Goal: Submit feedback/report problem

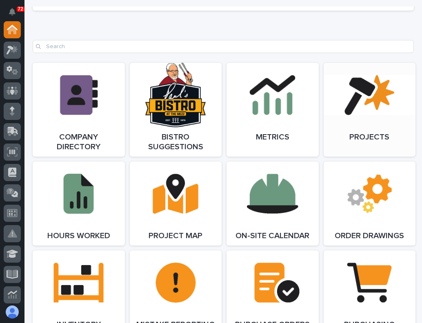
scroll to position [612, 0]
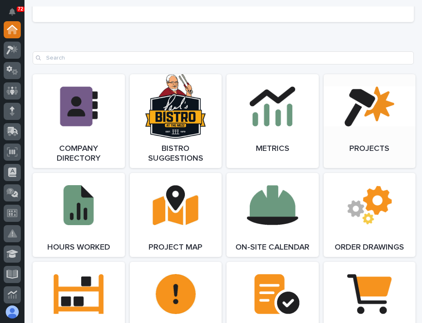
click at [354, 104] on link "Open Link" at bounding box center [369, 121] width 92 height 94
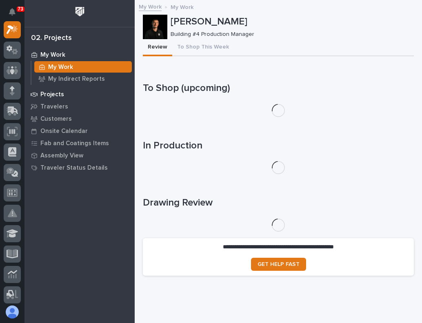
click at [61, 97] on p "Projects" at bounding box center [52, 94] width 24 height 7
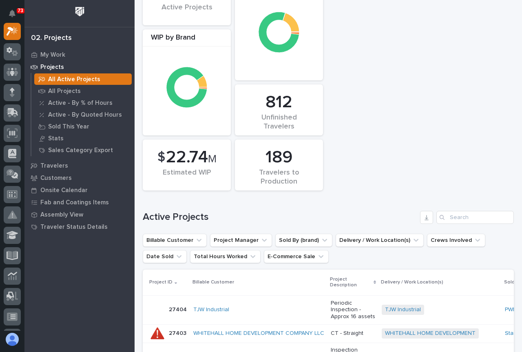
scroll to position [82, 0]
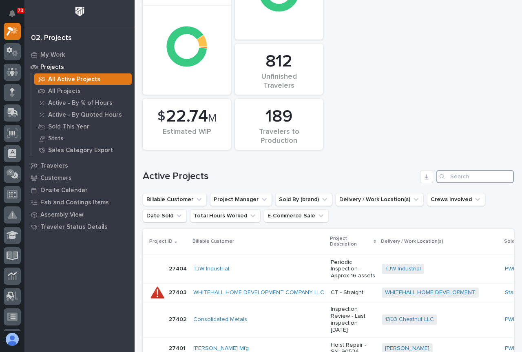
click at [421, 175] on input "Search" at bounding box center [474, 176] width 77 height 13
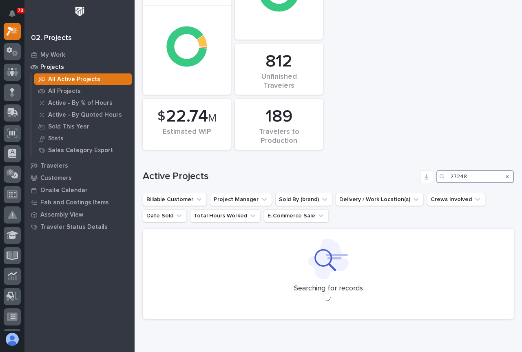
type input "27248"
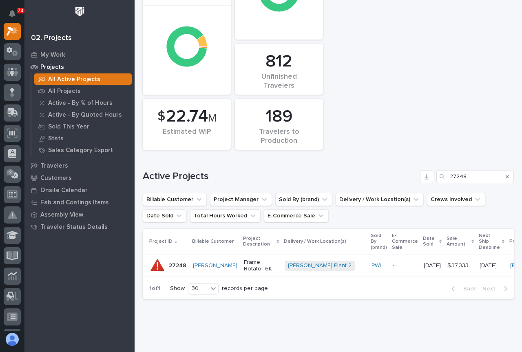
click at [244, 265] on p "Frame Rotator 6K" at bounding box center [261, 266] width 34 height 14
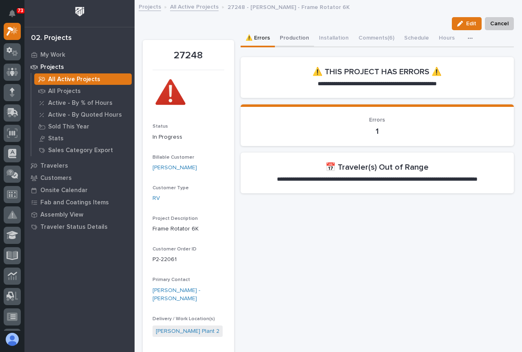
click at [290, 34] on button "Production" at bounding box center [294, 38] width 39 height 17
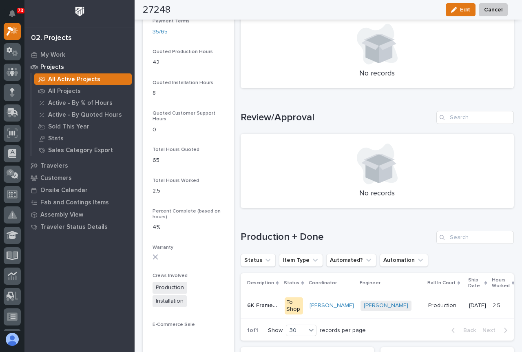
scroll to position [734, 0]
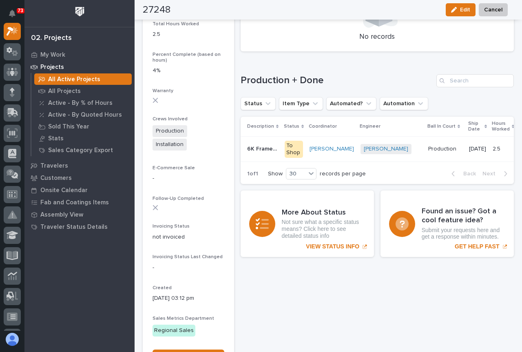
click at [260, 150] on p "6K Frame Rotator" at bounding box center [263, 148] width 33 height 9
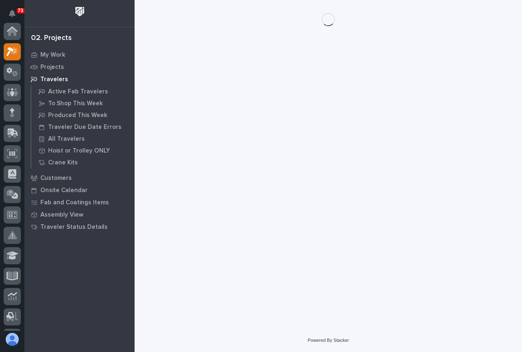
scroll to position [20, 0]
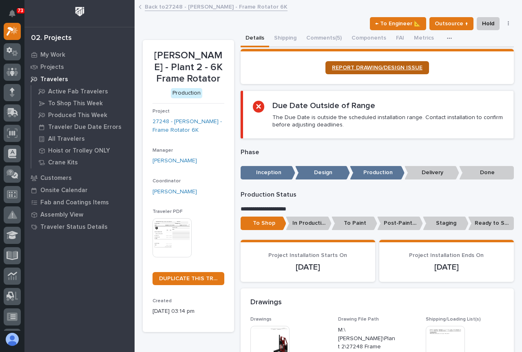
click at [353, 72] on link "REPORT DRAWING/DESIGN ISSUE" at bounding box center [377, 67] width 104 height 13
